Goal: Task Accomplishment & Management: Manage account settings

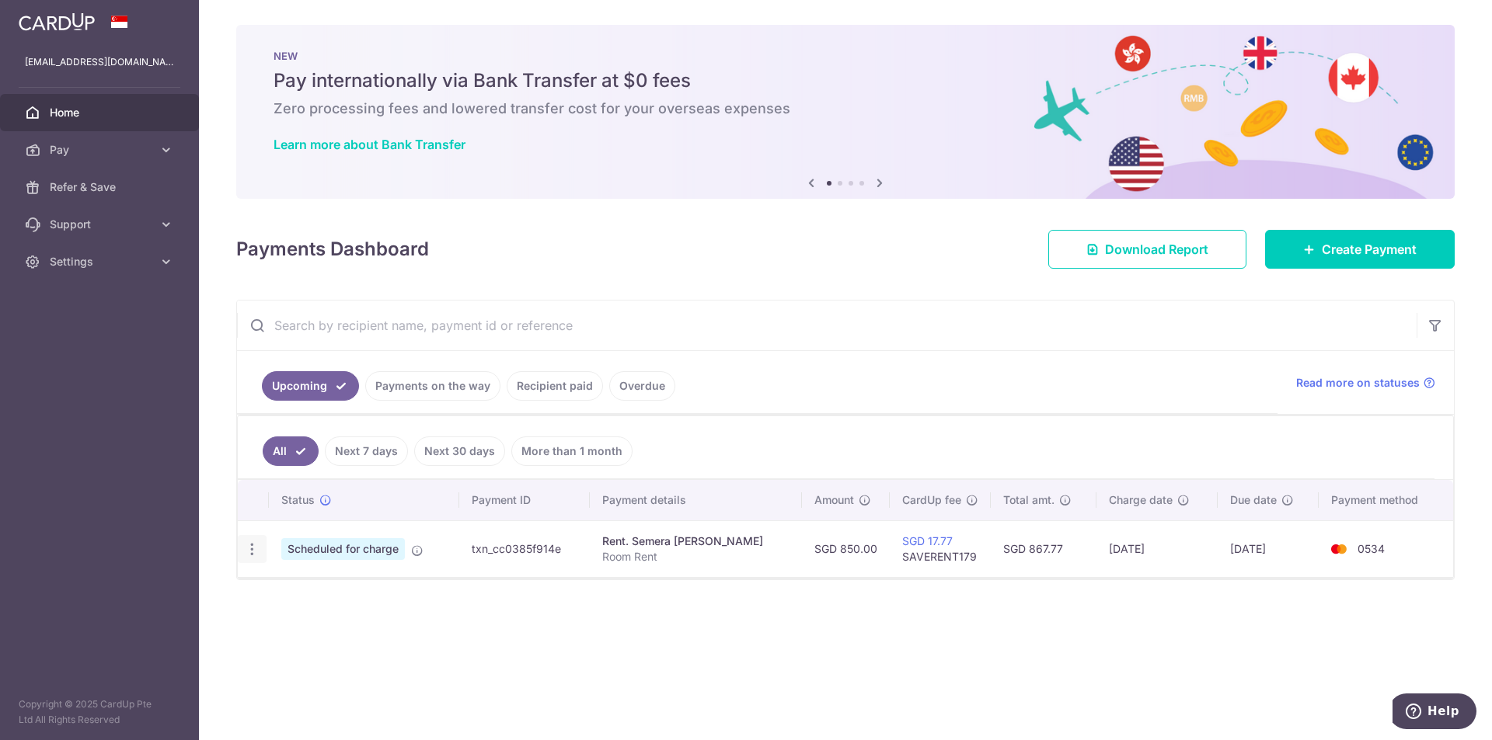
click at [254, 555] on icon "button" at bounding box center [252, 550] width 16 height 16
click at [307, 592] on span "Update payment" at bounding box center [335, 592] width 106 height 19
radio input "true"
type input "850.00"
type input "[DATE]"
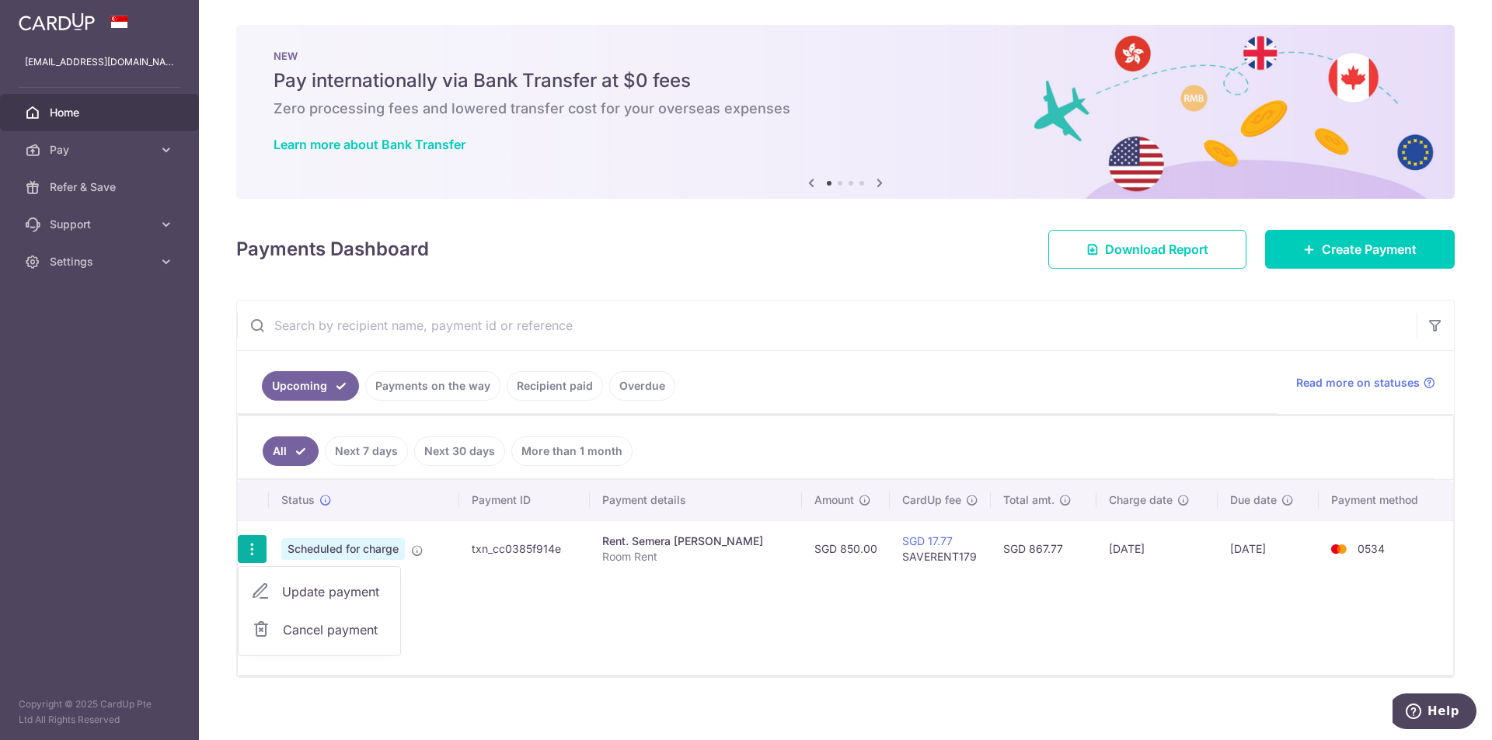
type input "Room Rent"
type input "SAVERENT179"
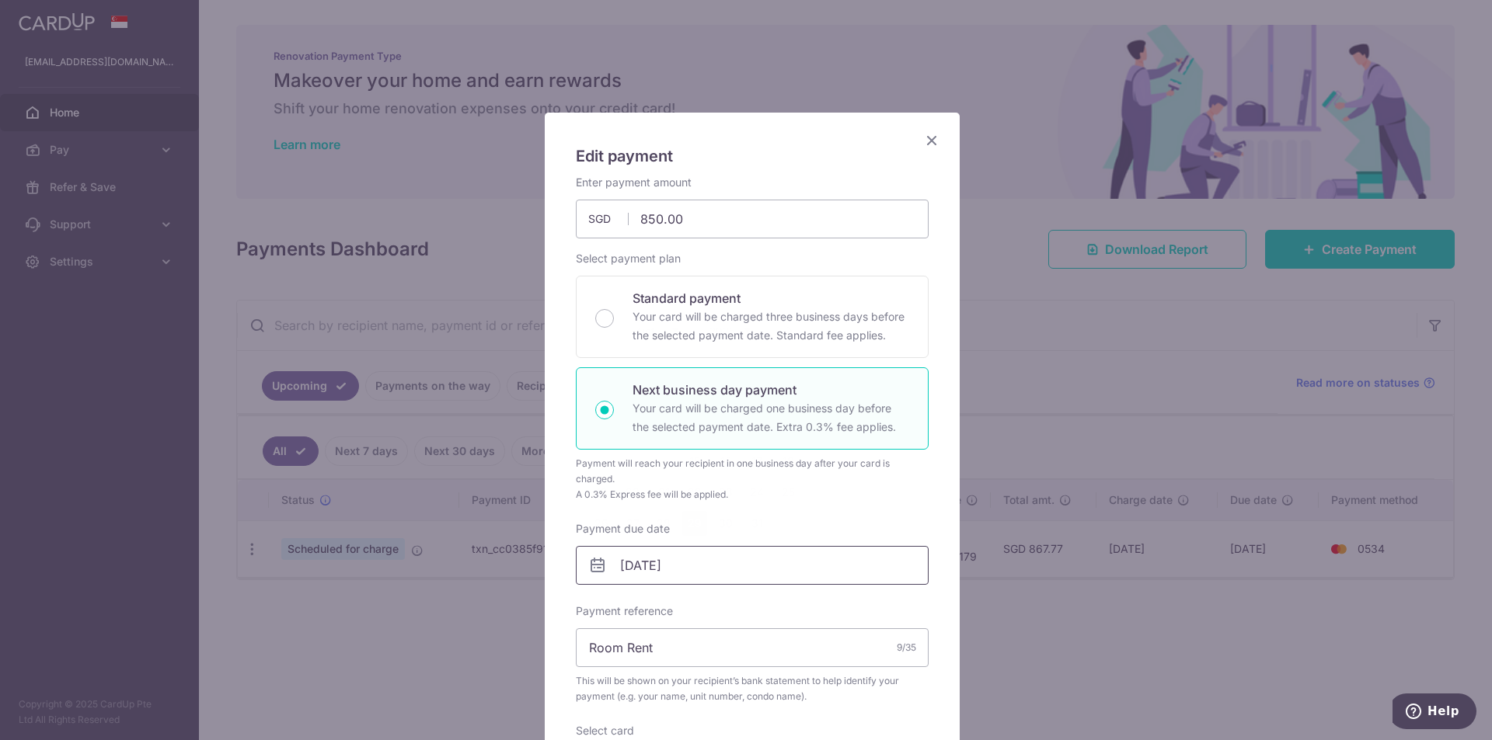
click at [643, 568] on input "[DATE]" at bounding box center [752, 565] width 353 height 39
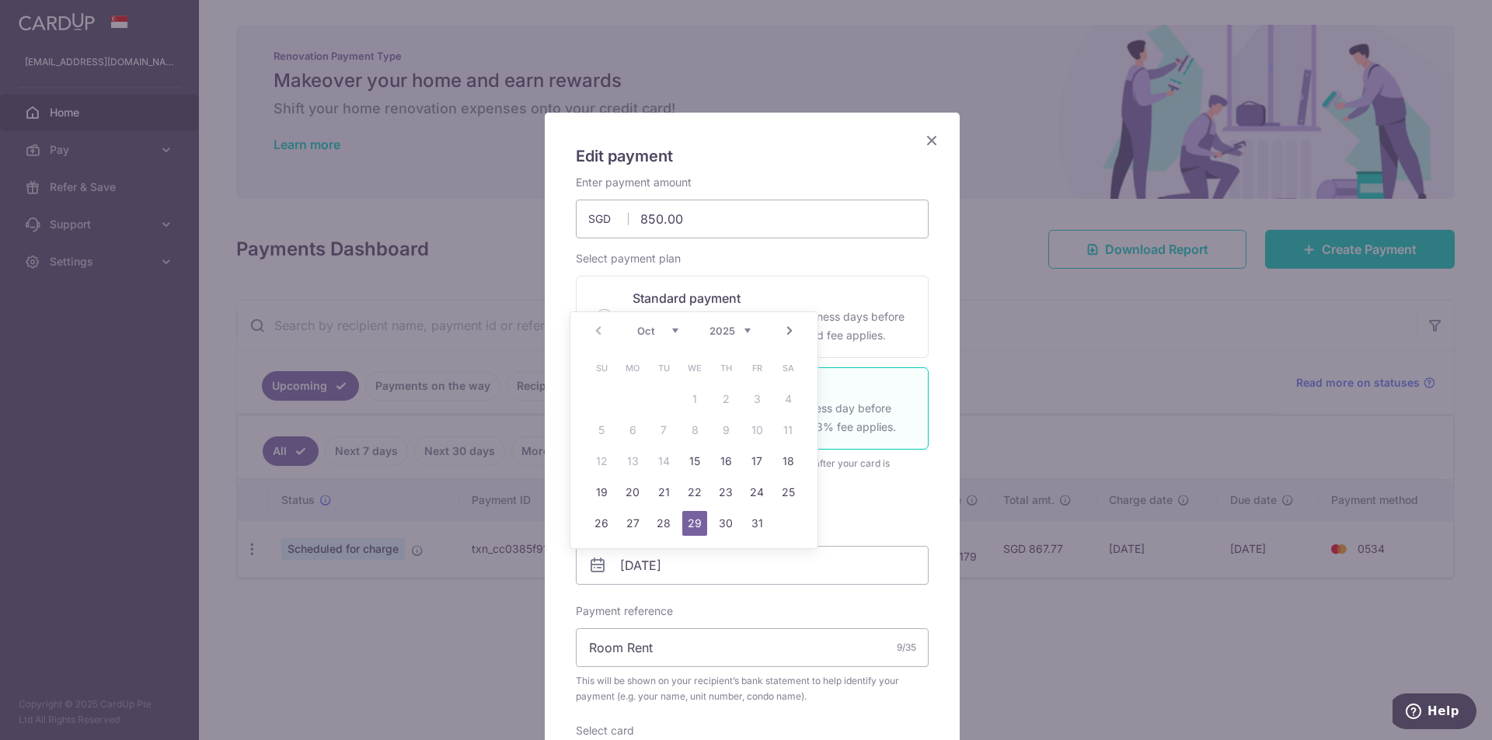
click at [664, 333] on select "Oct Nov Dec" at bounding box center [657, 331] width 41 height 12
click at [810, 603] on div "Enter payment amount 850.00 850.00 SGD To change the payment amount, please can…" at bounding box center [752, 534] width 353 height 719
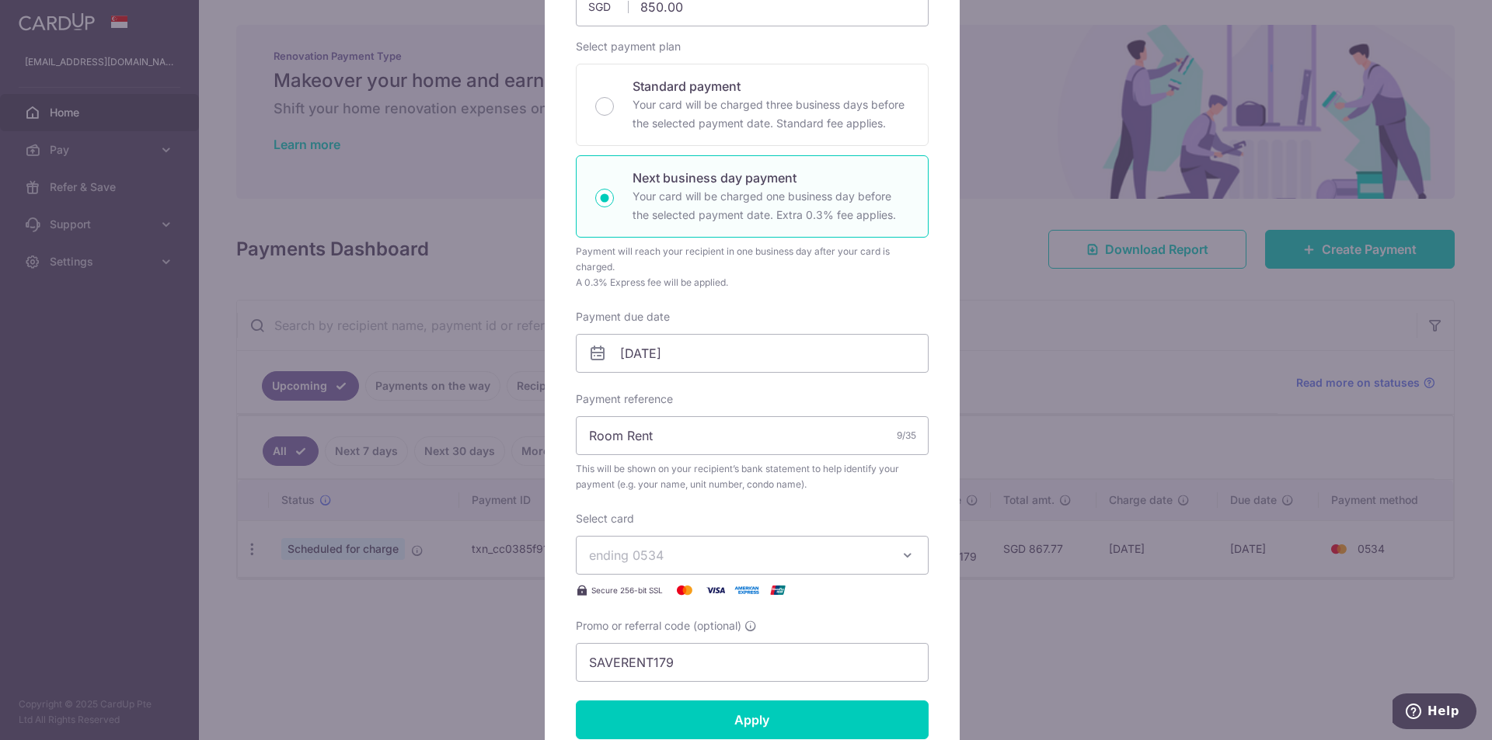
scroll to position [233, 0]
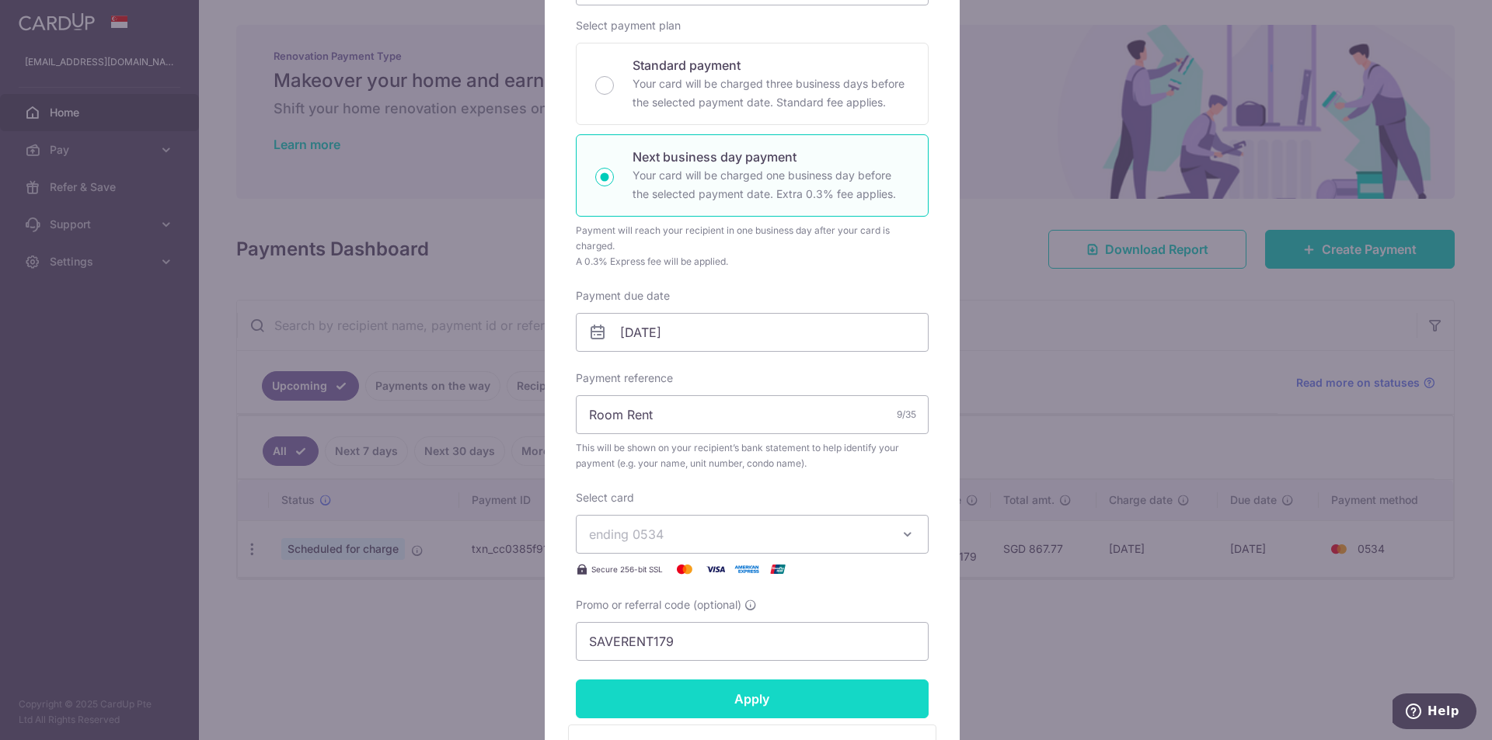
click at [685, 695] on input "Apply" at bounding box center [752, 699] width 353 height 39
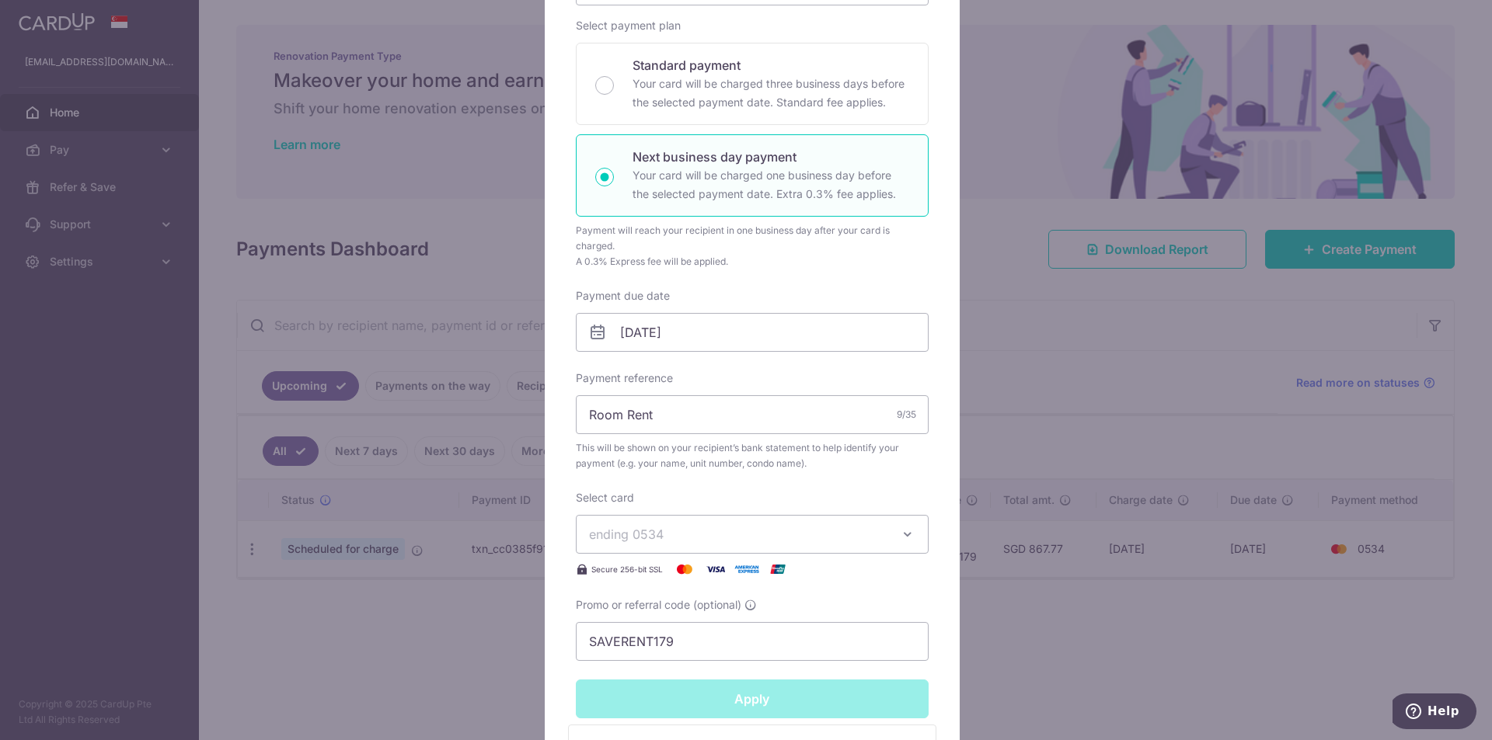
type input "Successfully Applied"
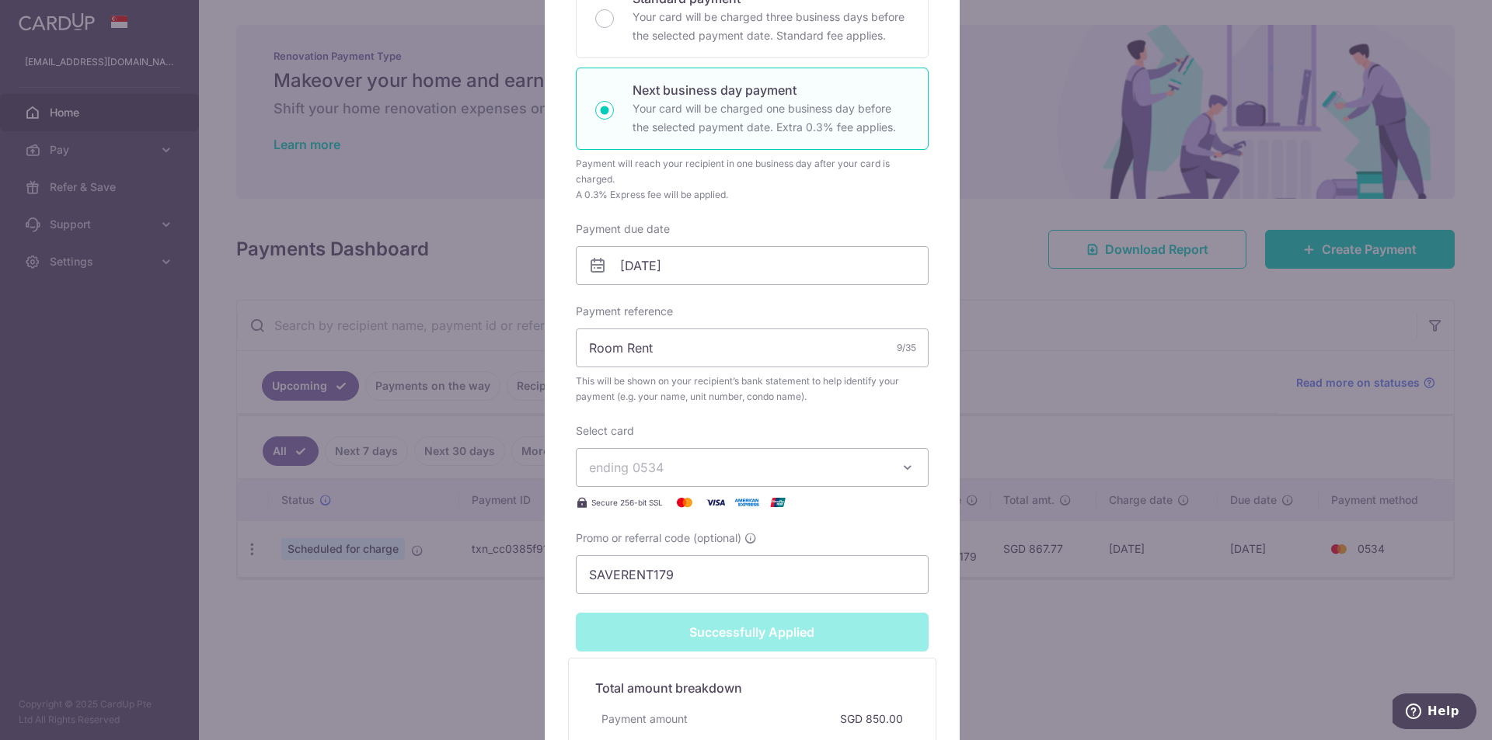
scroll to position [544, 0]
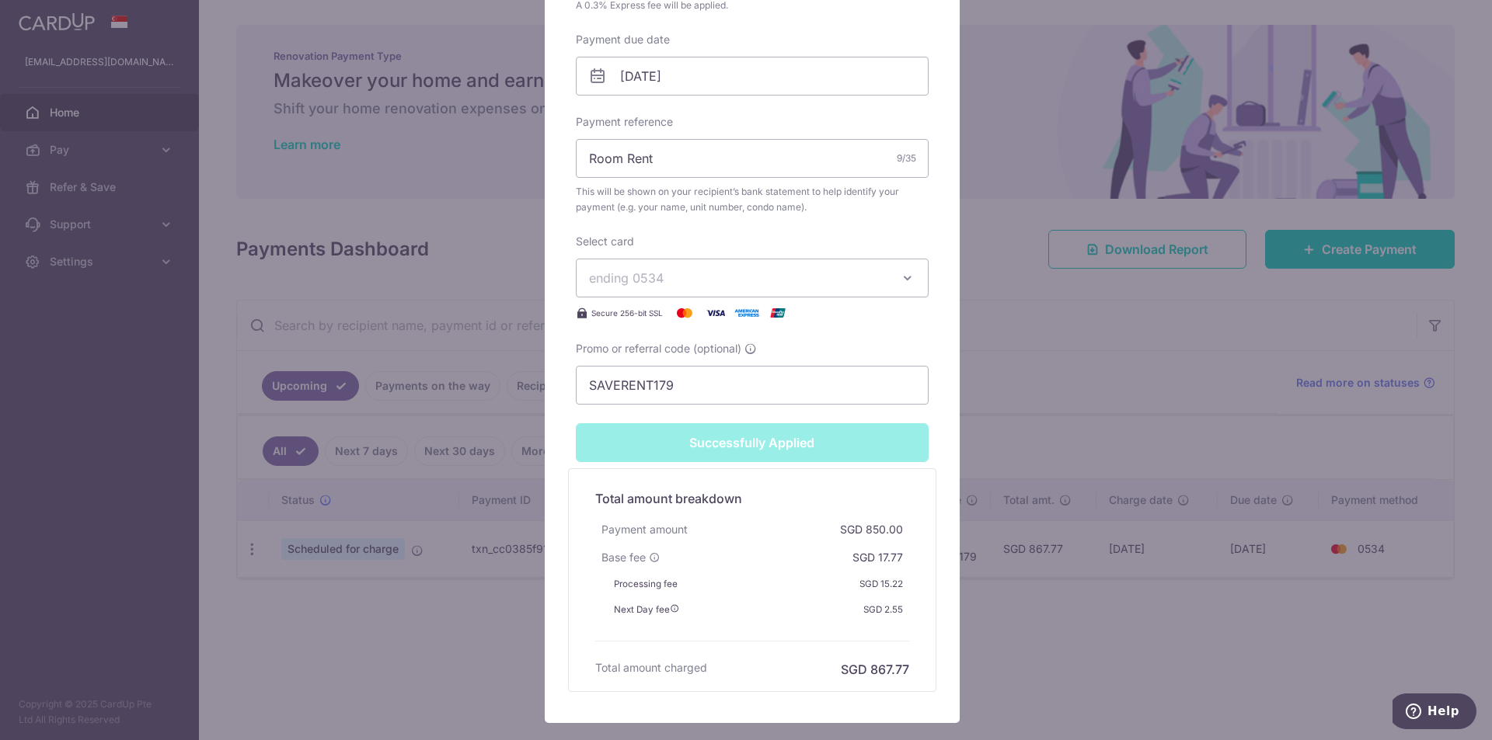
click at [1063, 256] on div "Edit payment By clicking apply, you will make changes to all payments to Semera…" at bounding box center [746, 370] width 1492 height 740
